Goal: Information Seeking & Learning: Learn about a topic

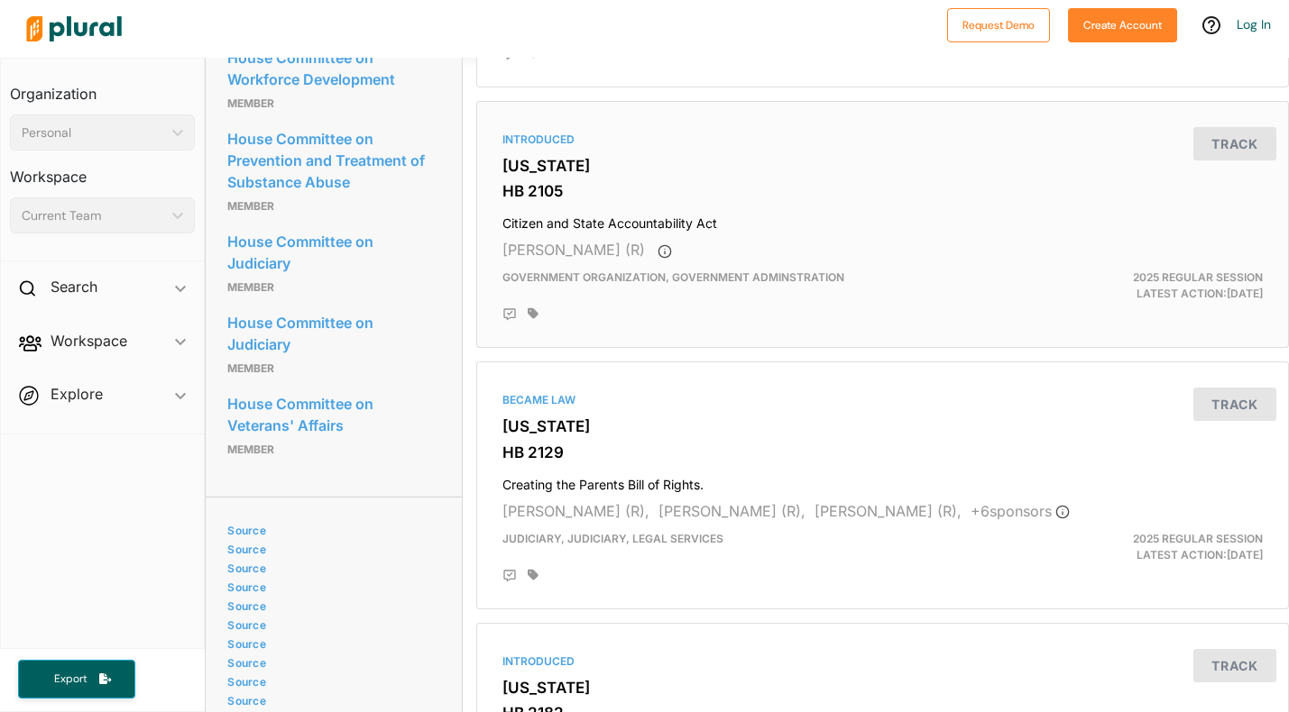
scroll to position [1533, 0]
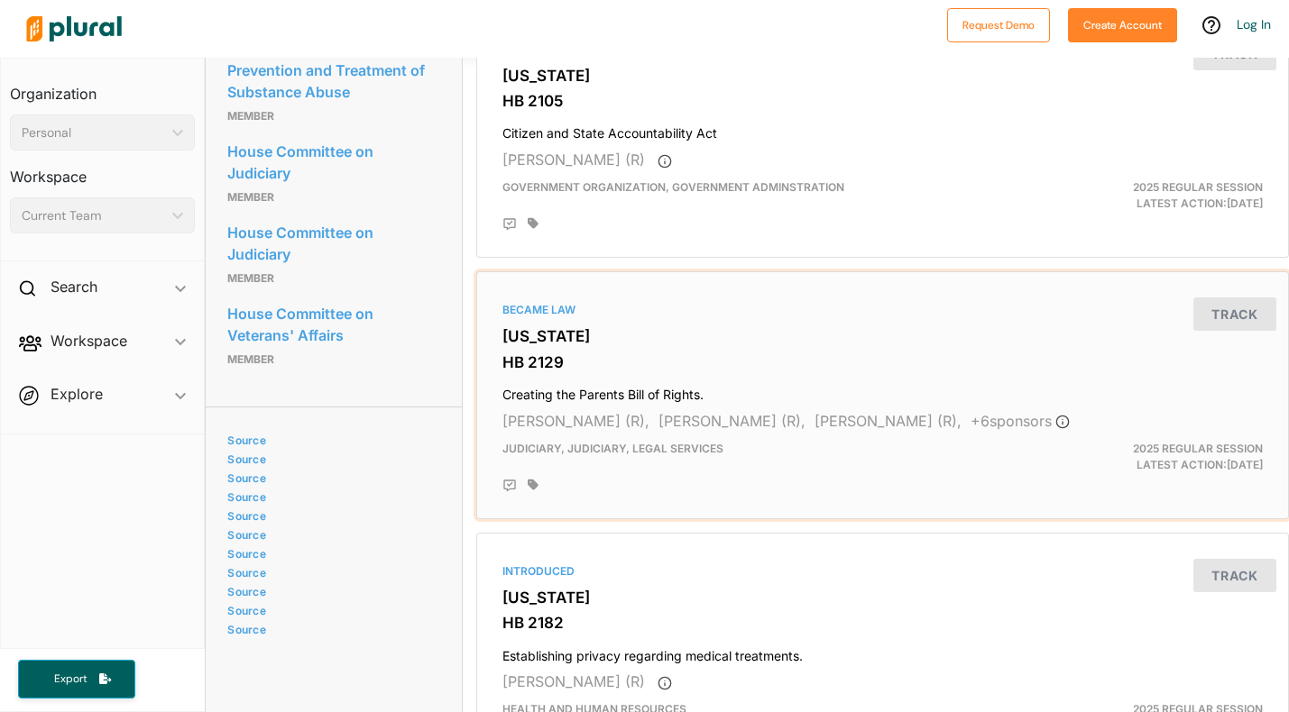
click at [615, 393] on h4 "Creating the Parents Bill of Rights." at bounding box center [882, 391] width 760 height 24
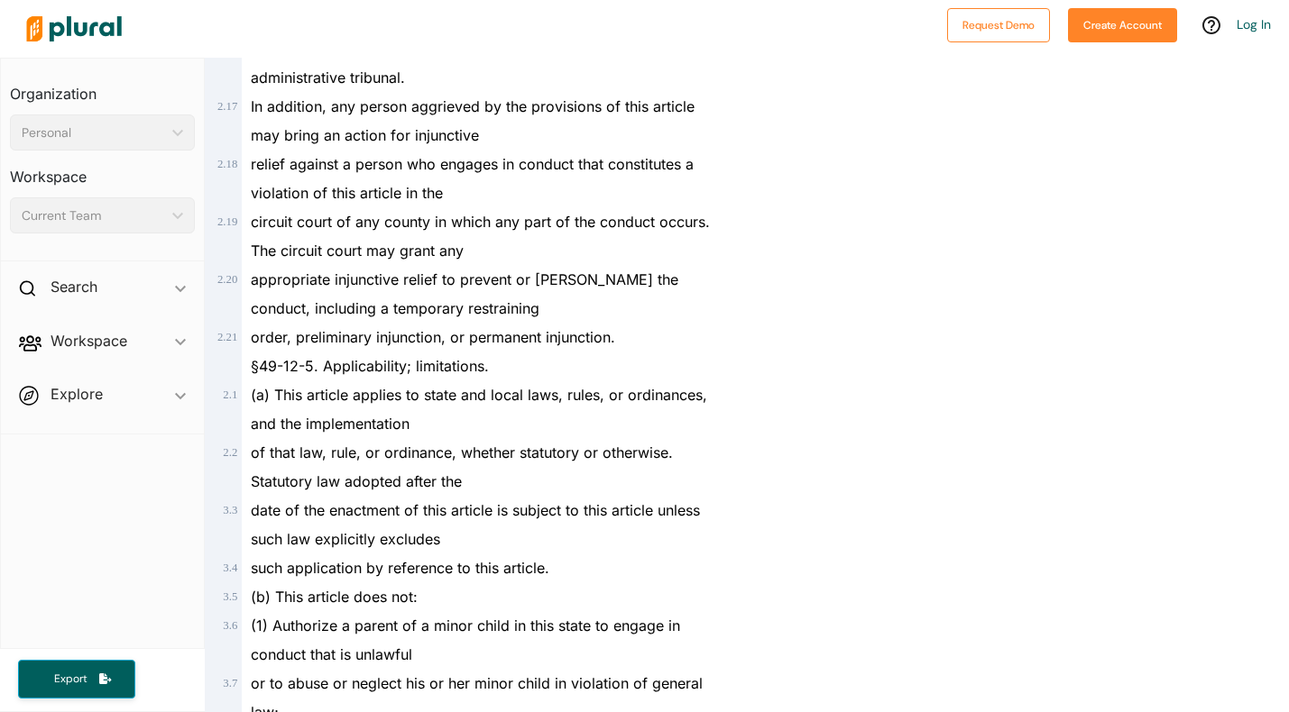
scroll to position [2254, 0]
